Goal: Information Seeking & Learning: Understand process/instructions

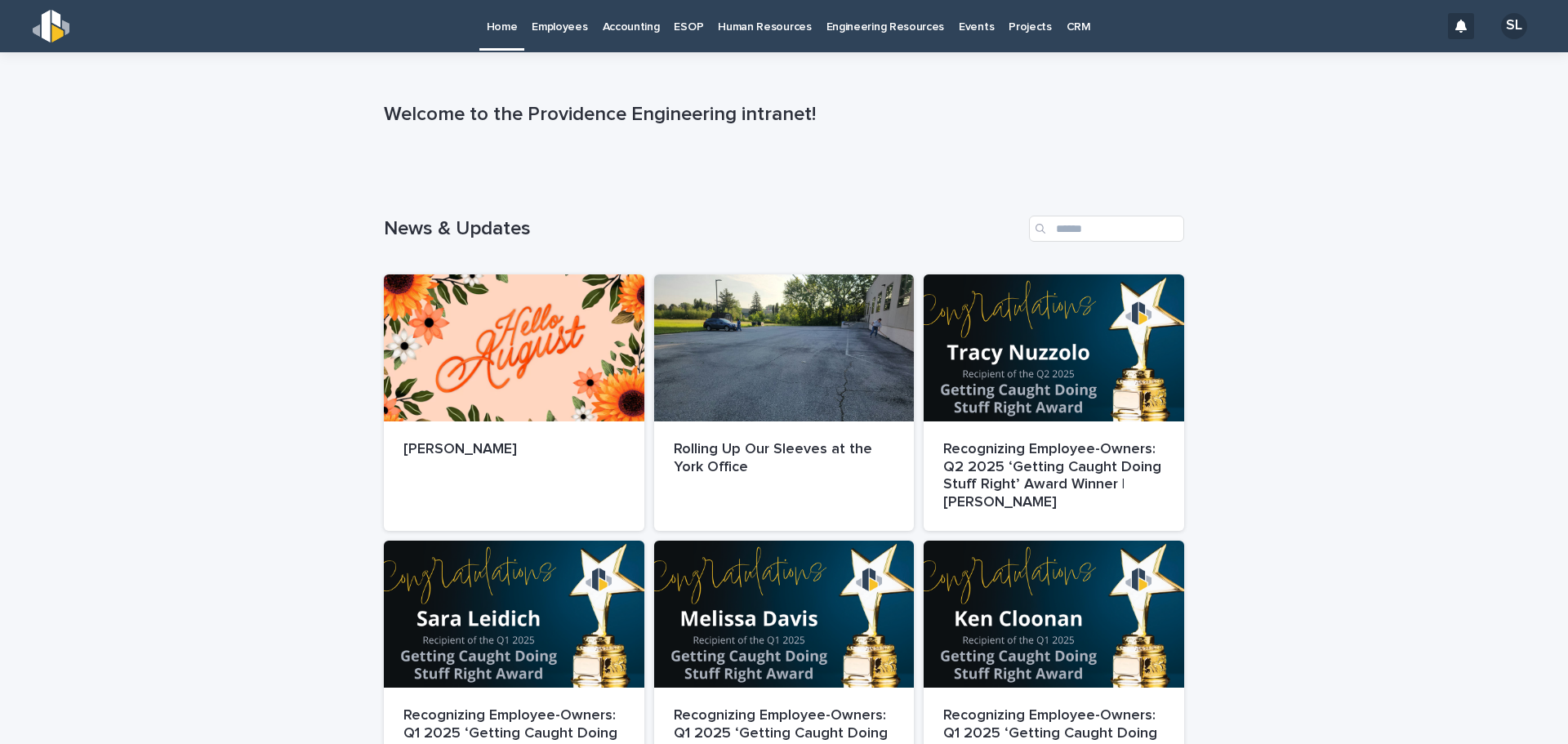
click at [616, 28] on p "Accounting" at bounding box center [631, 17] width 57 height 34
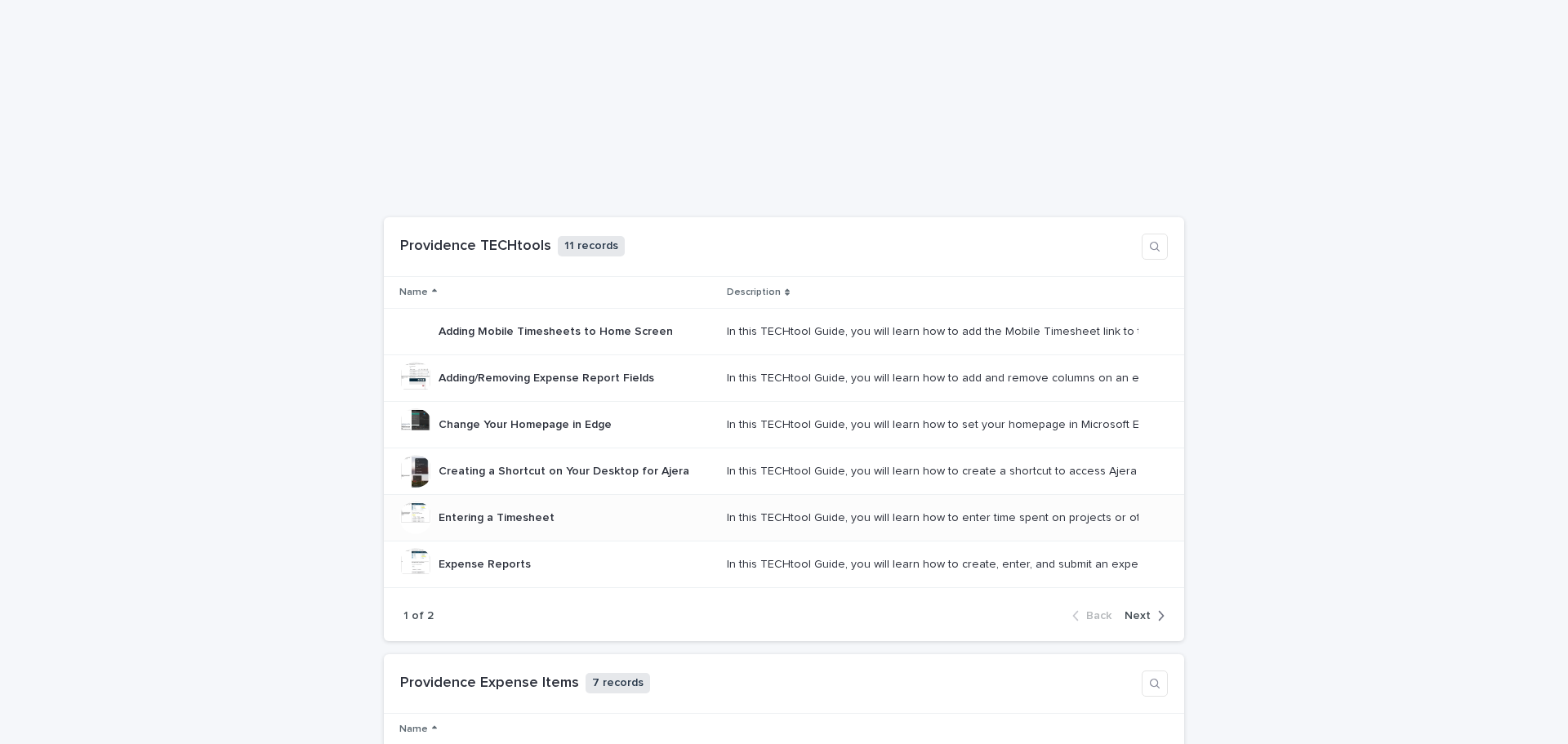
scroll to position [545, 0]
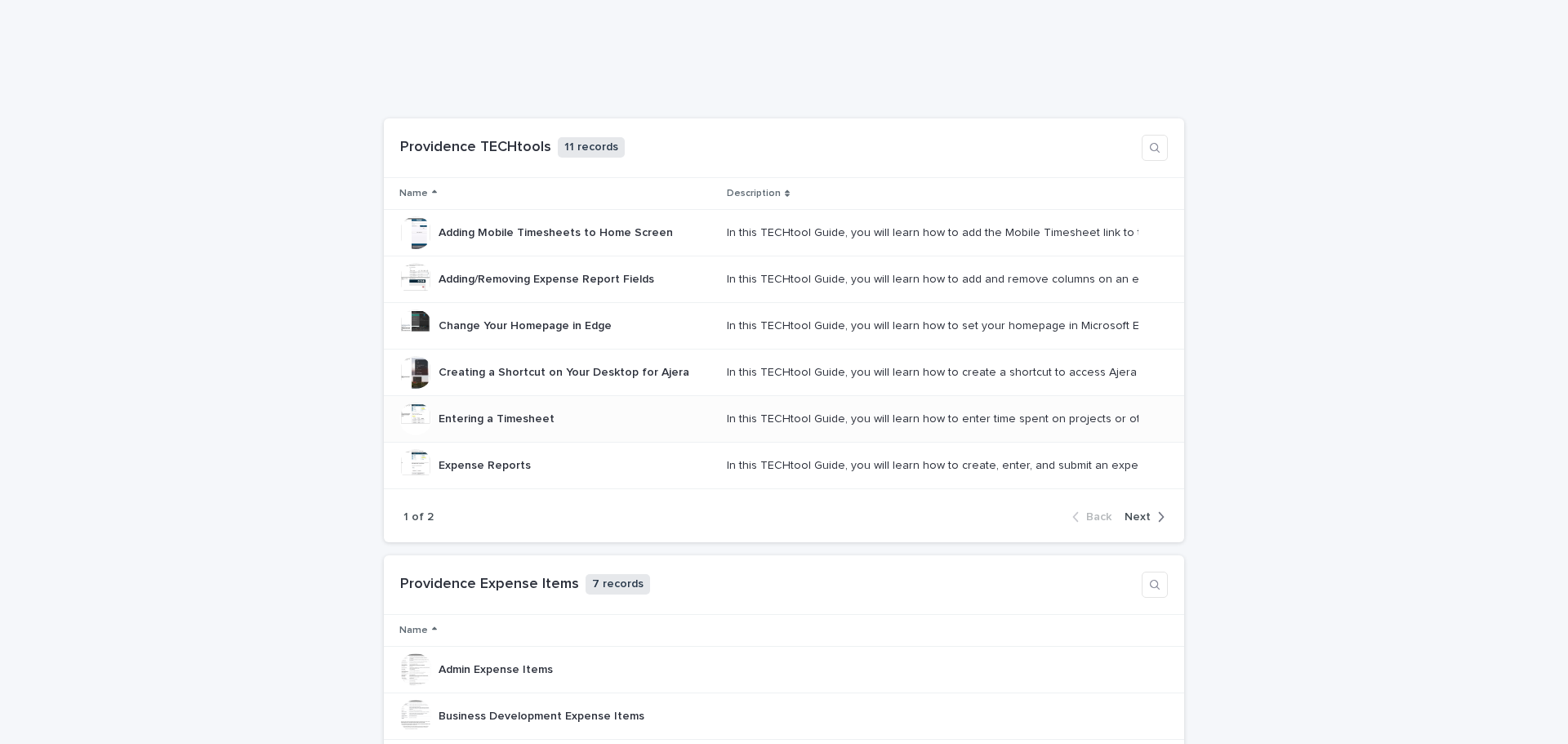
click at [472, 414] on p "Entering a Timesheet" at bounding box center [498, 418] width 120 height 17
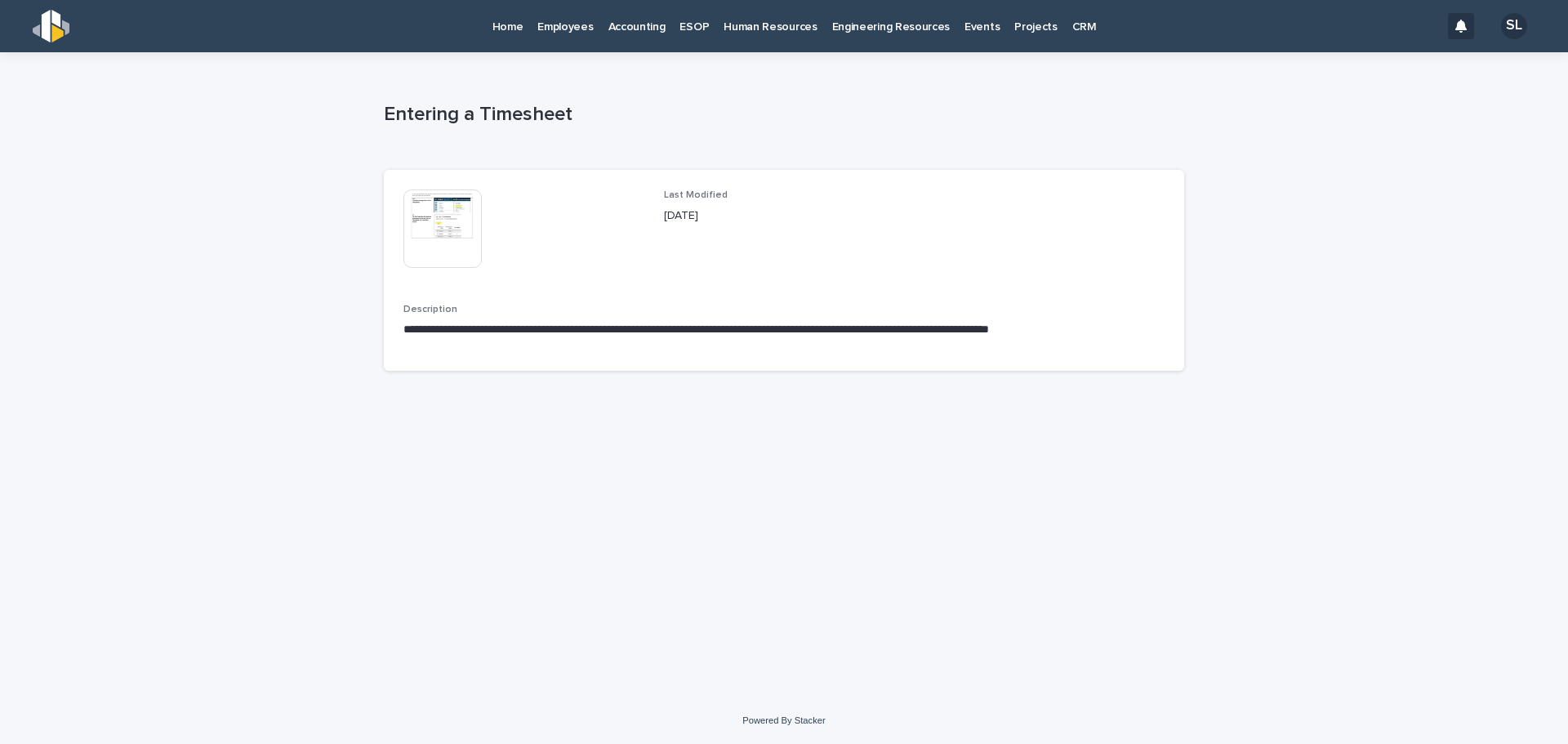
click at [474, 234] on img at bounding box center [442, 229] width 79 height 79
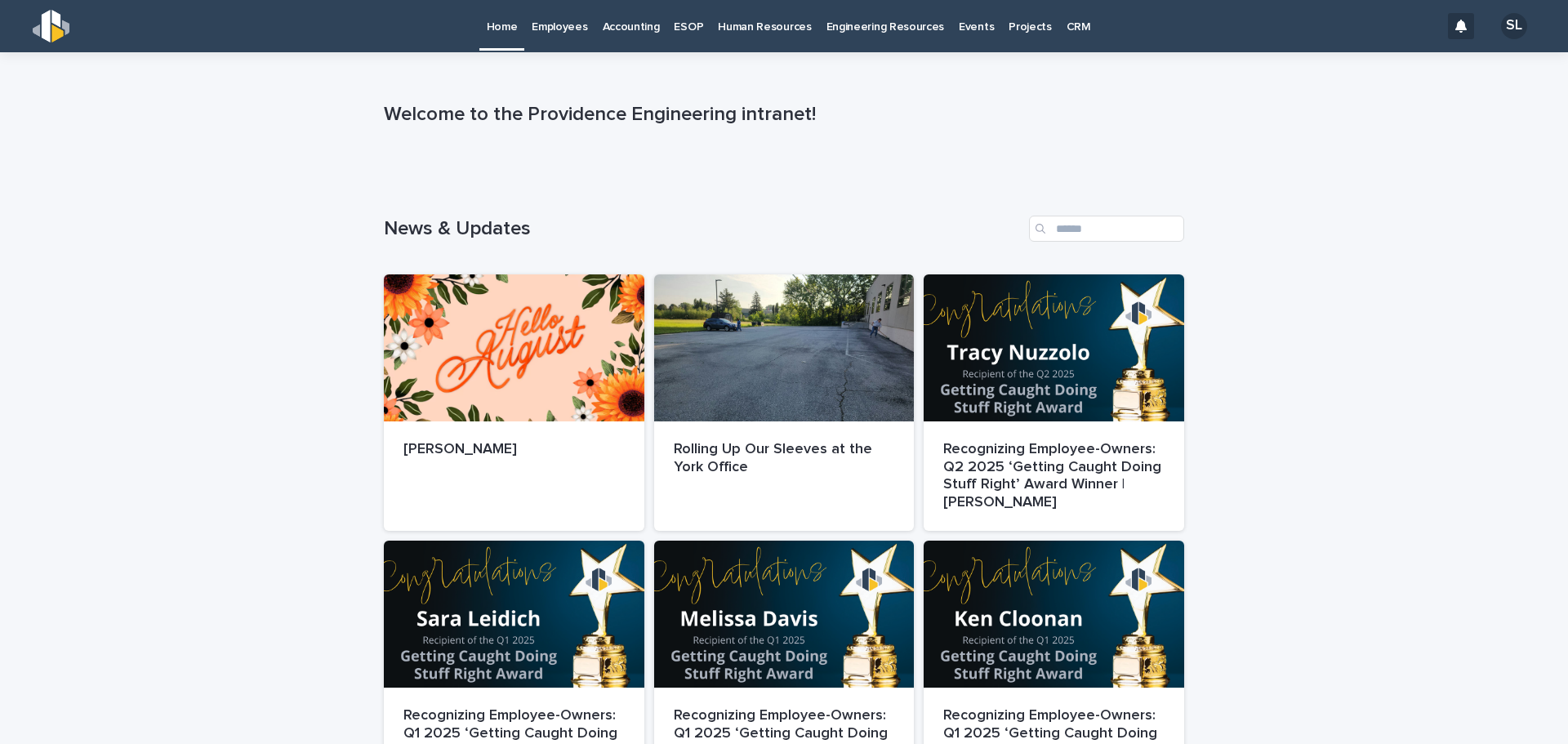
click at [653, 20] on p "Accounting" at bounding box center [631, 17] width 57 height 34
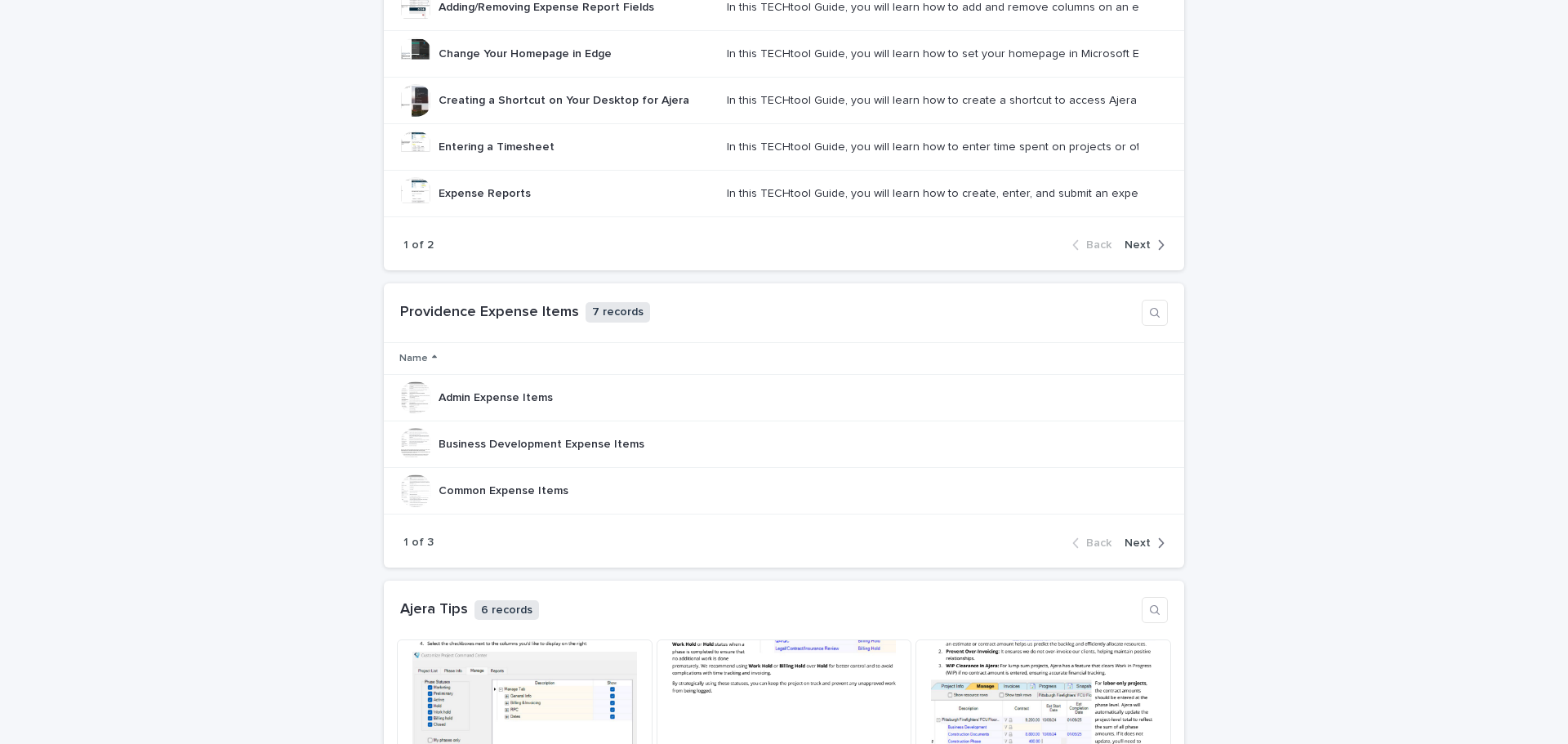
scroll to position [545, 0]
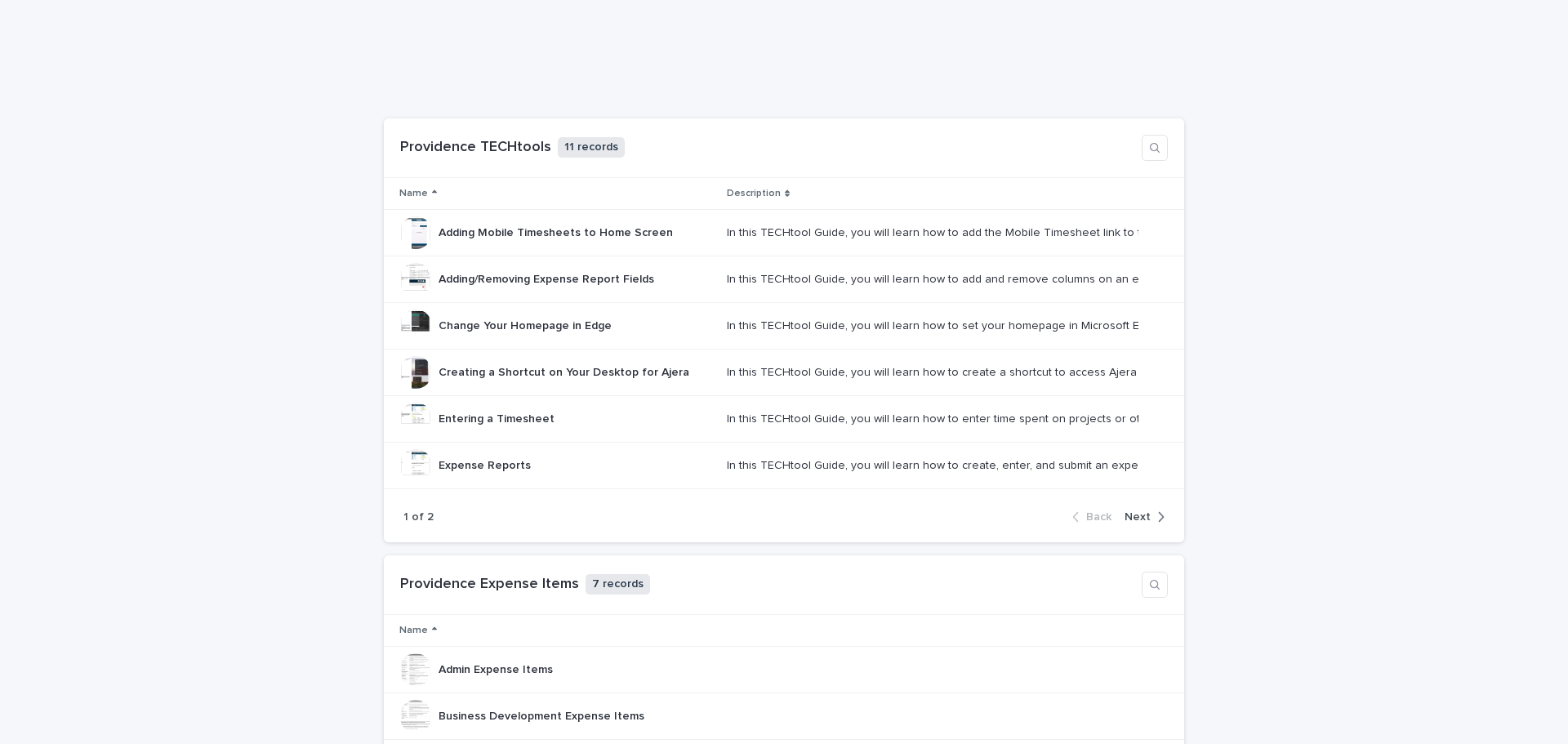
click at [1141, 522] on span "Next" at bounding box center [1137, 516] width 26 height 11
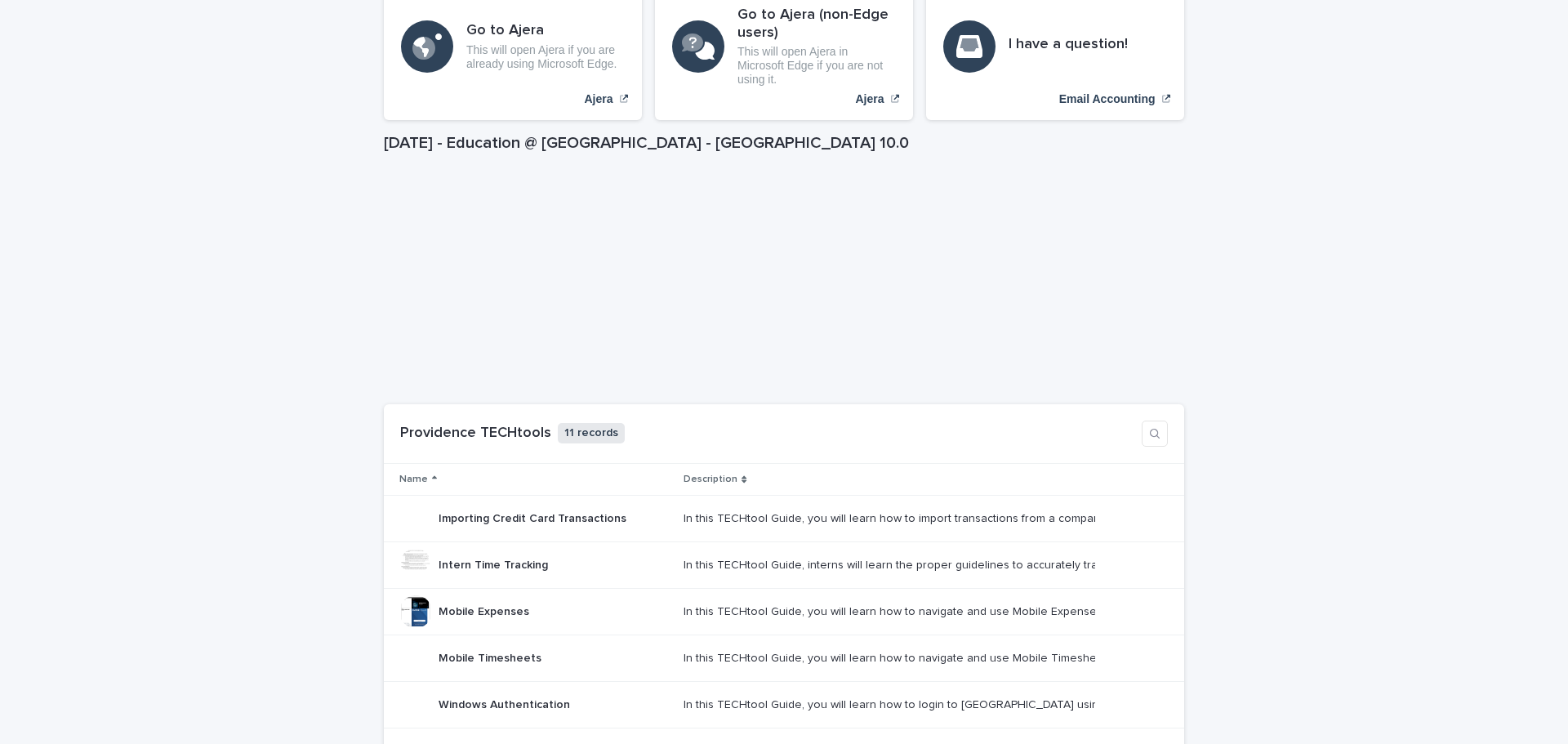
scroll to position [272, 0]
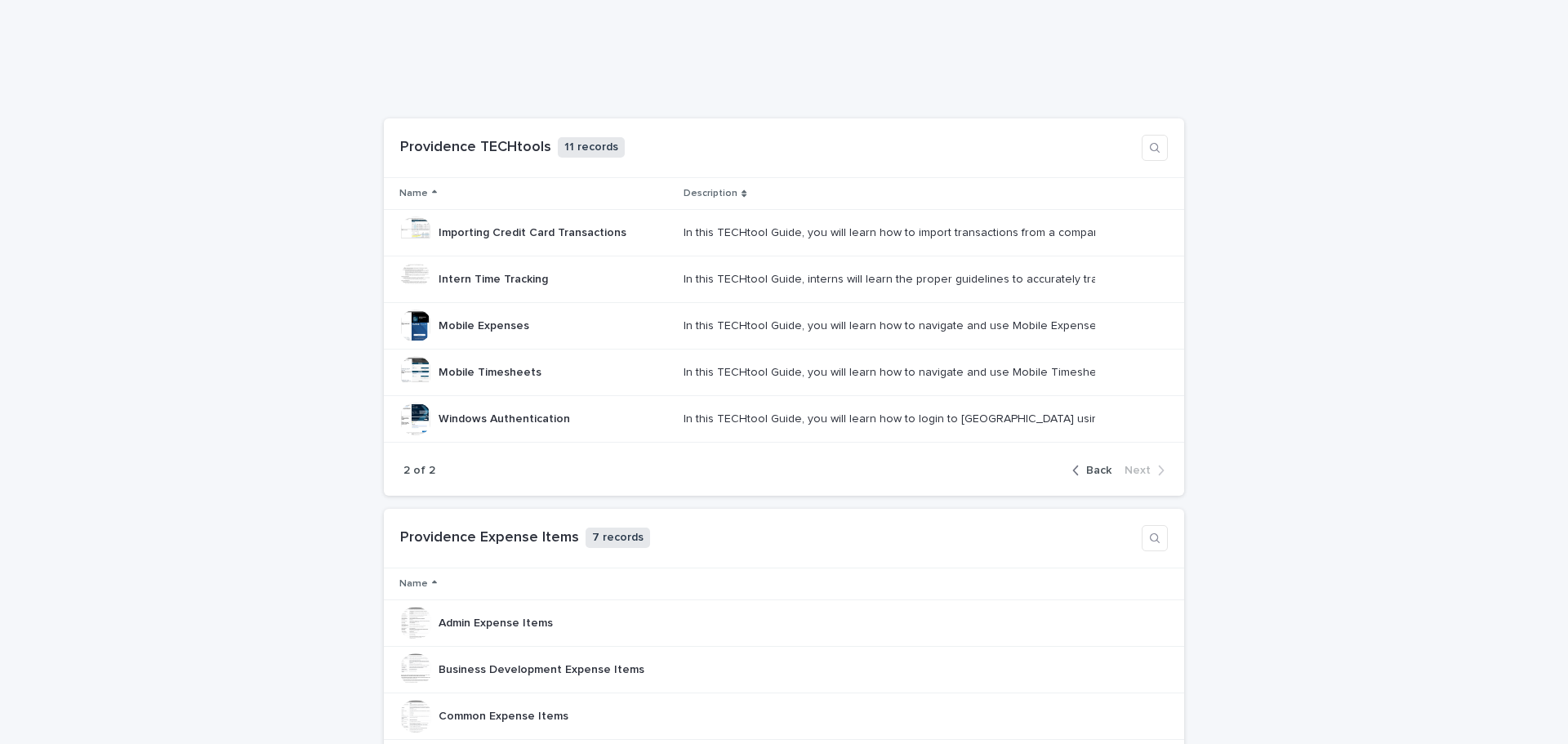
click at [1073, 468] on icon "button" at bounding box center [1076, 470] width 6 height 10
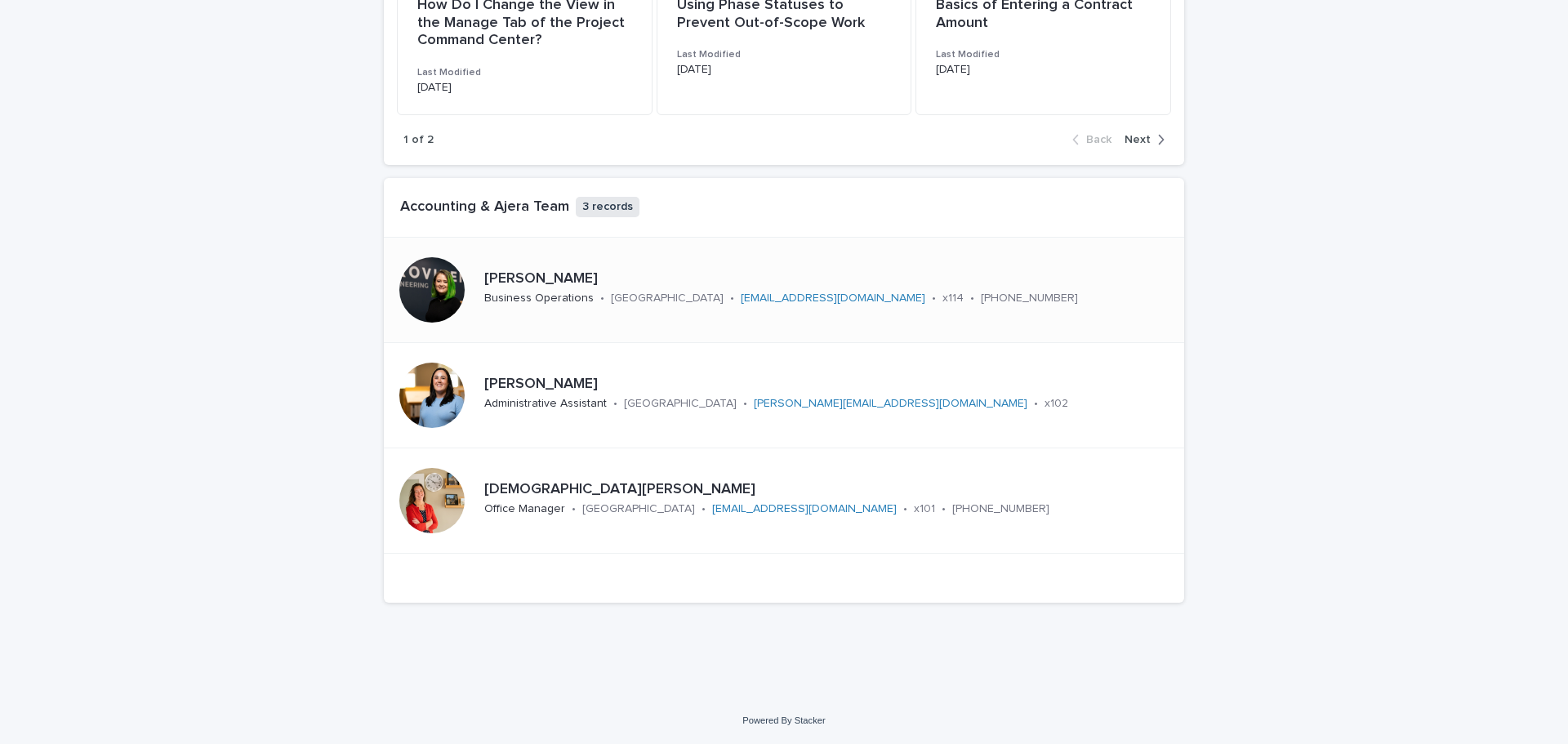
scroll to position [1082, 0]
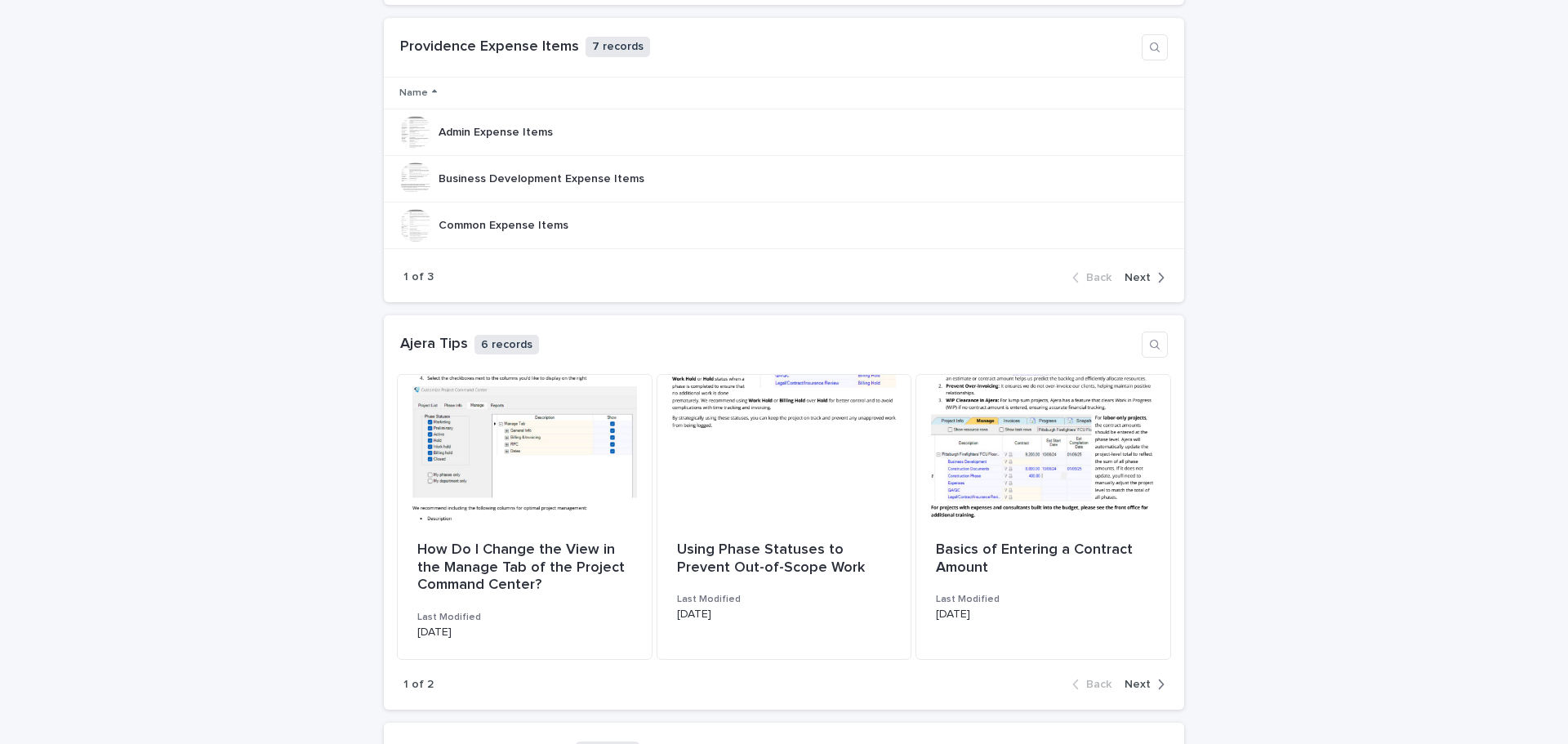
click at [1133, 687] on span "Next" at bounding box center [1137, 684] width 26 height 11
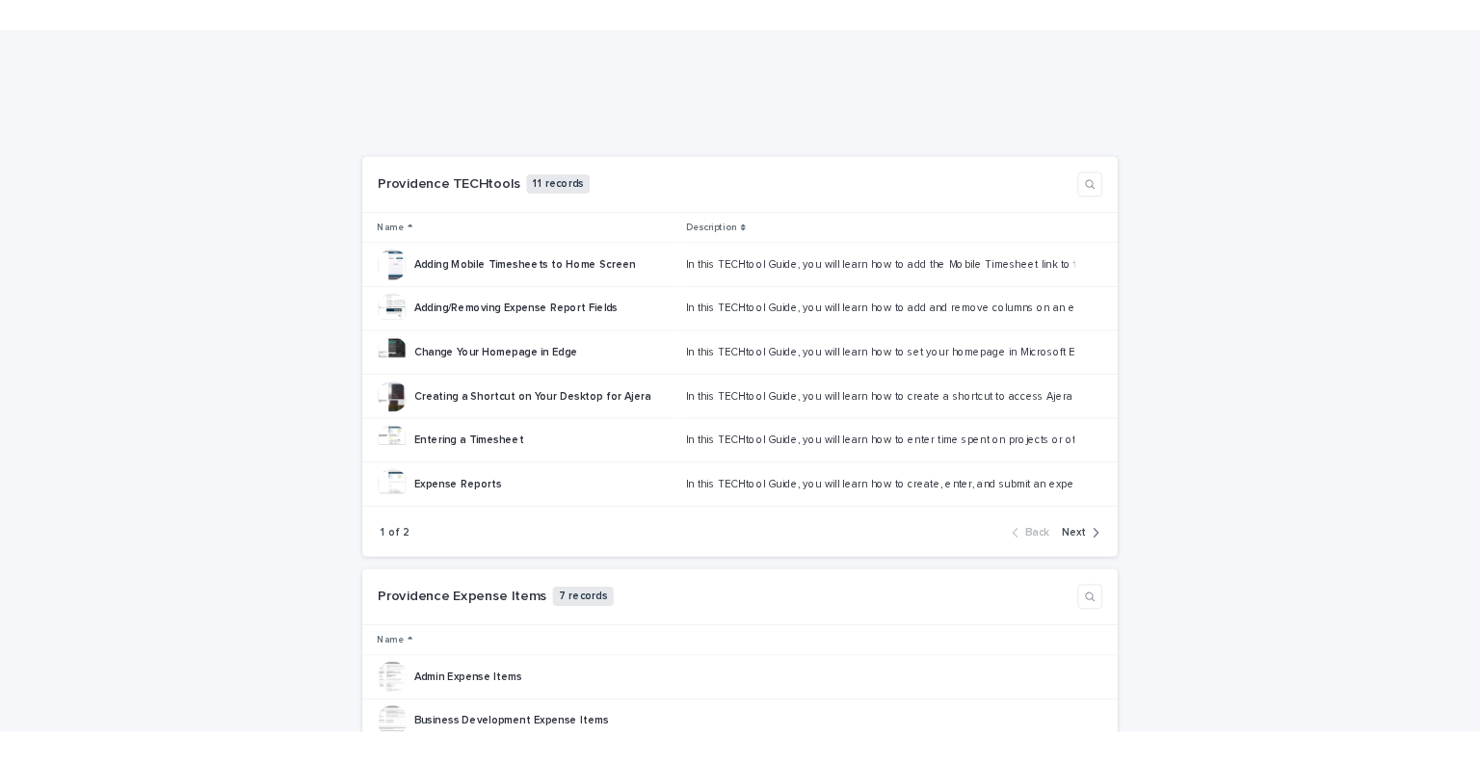
scroll to position [624, 0]
